Goal: Find specific page/section: Find specific page/section

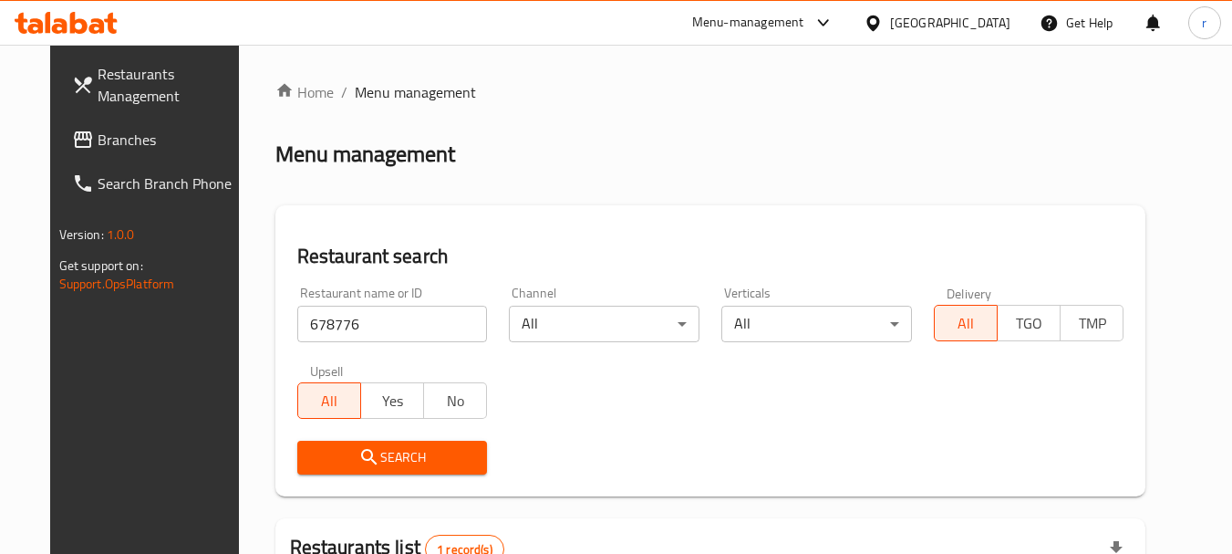
scroll to position [182, 0]
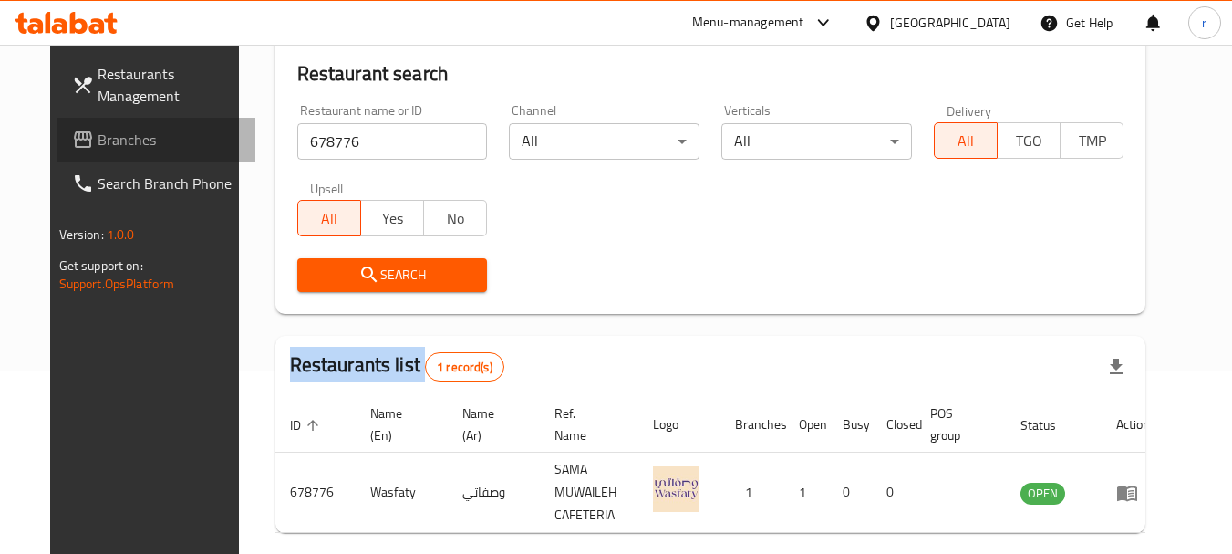
click at [101, 133] on span "Branches" at bounding box center [170, 140] width 144 height 22
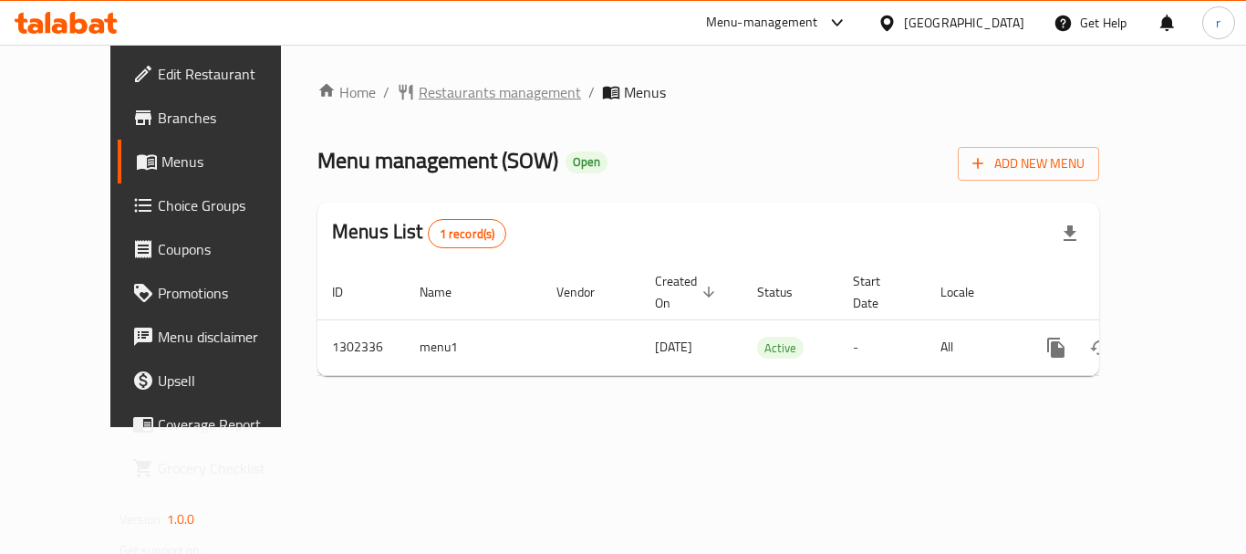
click at [419, 91] on span "Restaurants management" at bounding box center [500, 92] width 162 height 22
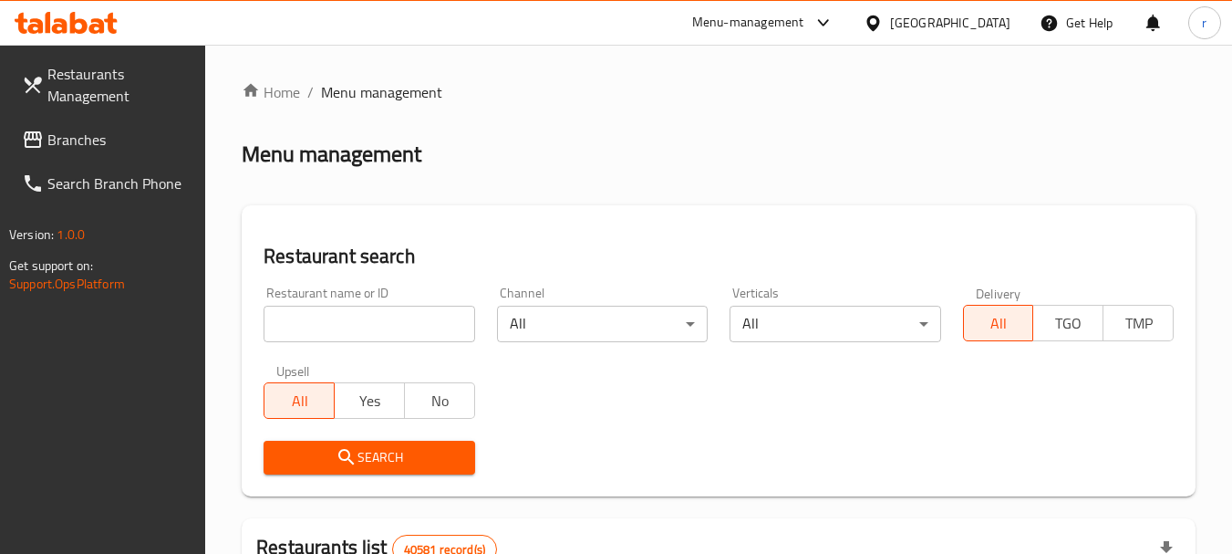
click at [401, 325] on input "search" at bounding box center [369, 323] width 211 height 36
paste input "702335"
type input "702335"
click at [377, 460] on span "Search" at bounding box center [368, 457] width 181 height 23
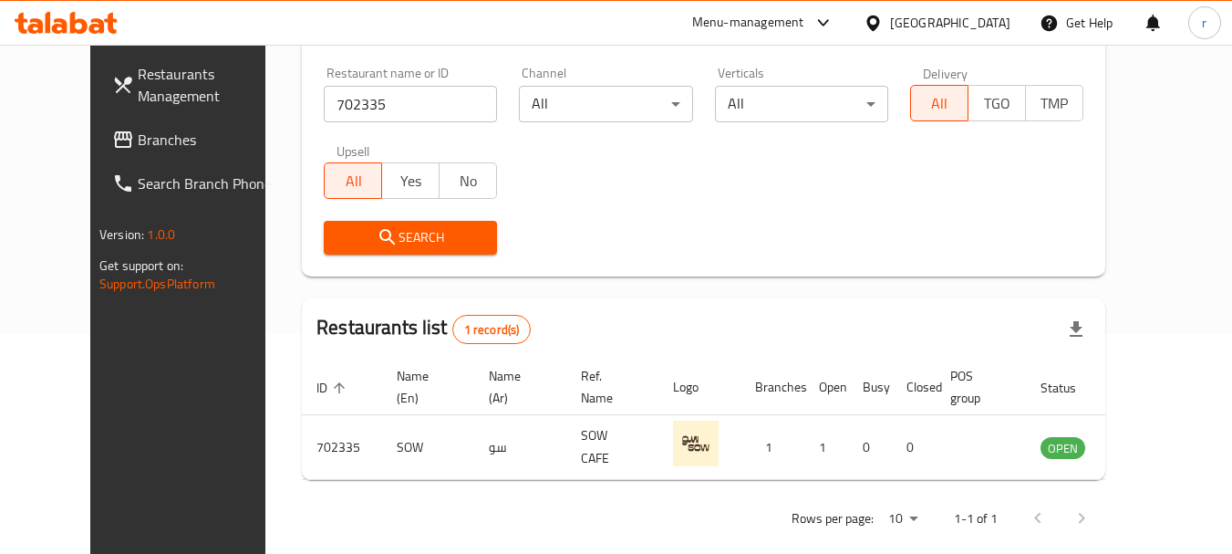
scroll to position [244, 0]
